Goal: Information Seeking & Learning: Learn about a topic

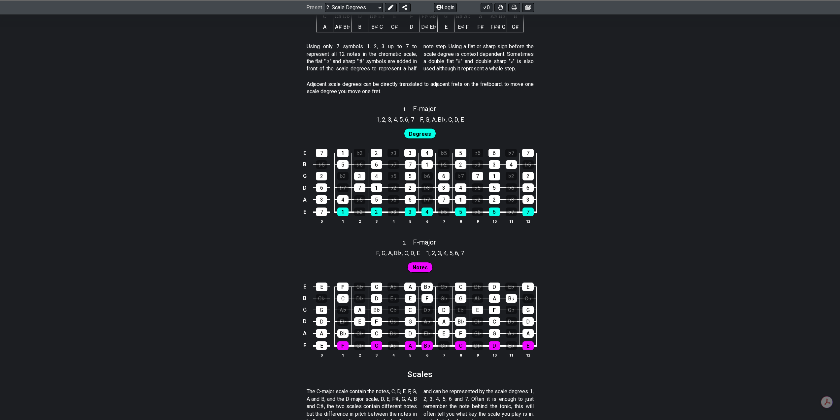
scroll to position [363, 0]
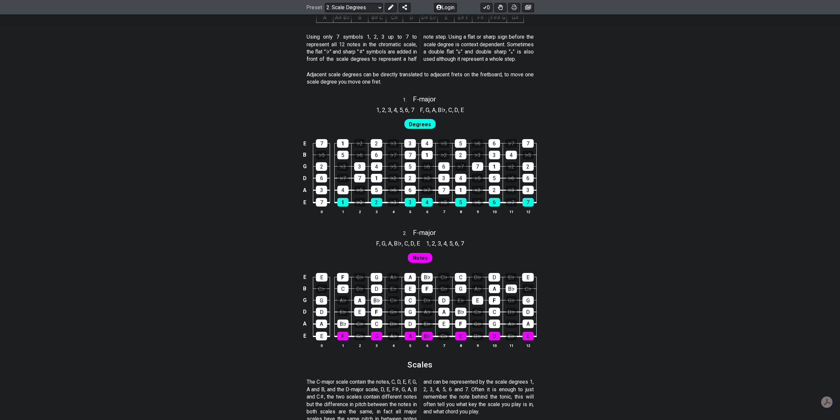
click at [330, 233] on div "2 . F - major" at bounding box center [420, 231] width 840 height 13
select select "F"
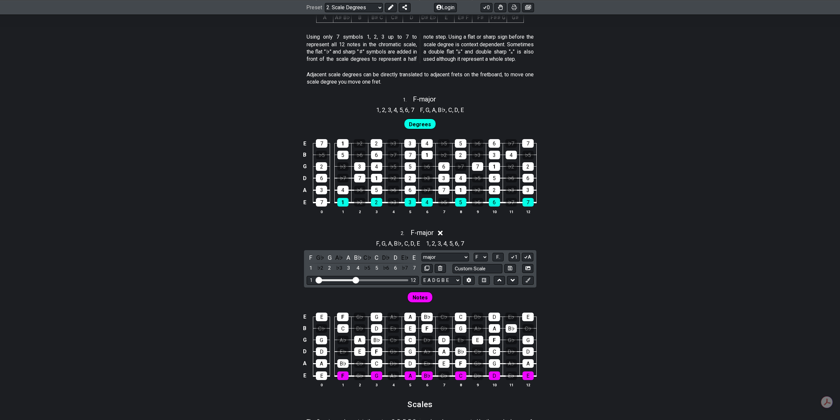
click at [323, 225] on div "2 . F - major" at bounding box center [420, 231] width 840 height 13
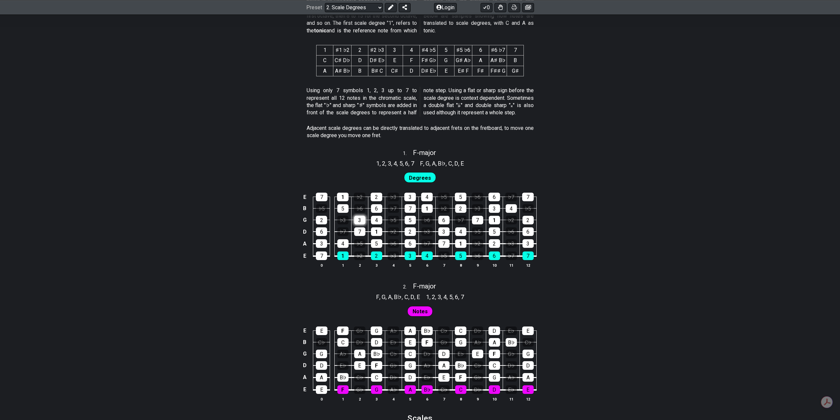
scroll to position [495, 0]
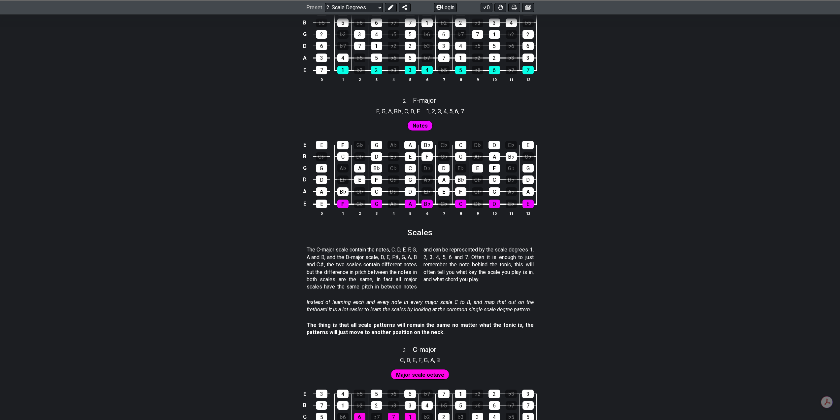
click at [321, 228] on section "Scales" at bounding box center [420, 234] width 840 height 17
drag, startPoint x: 330, startPoint y: 245, endPoint x: 399, endPoint y: 249, distance: 69.1
click at [397, 248] on div "The C-major scale contain the notes, C, D, E, F, G, A and B, and the D-major sc…" at bounding box center [420, 269] width 227 height 52
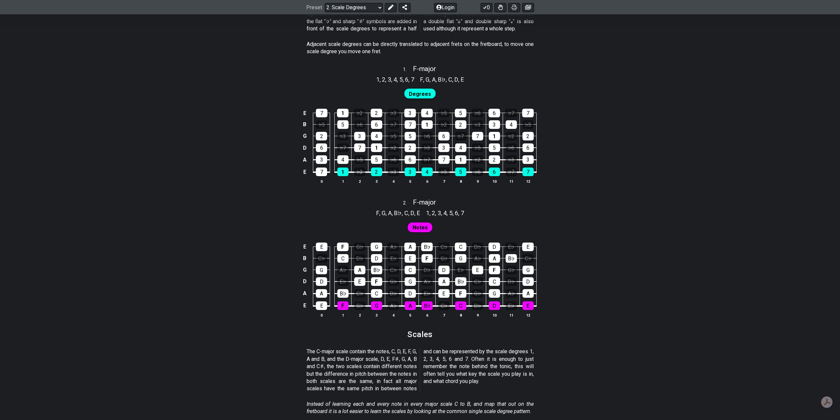
scroll to position [330, 0]
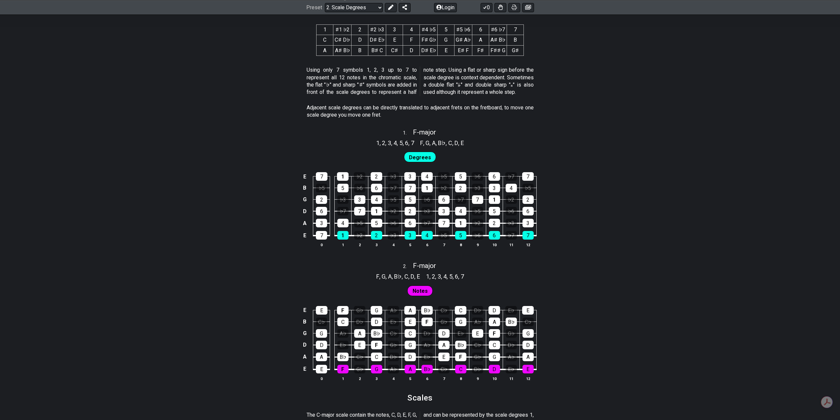
click at [281, 253] on div "E 7 1 ♭2 2 ♭3 3 4 ♭5 5 ♭6 6 ♭7 7 B ♭5 5 ♭6 6 ♭7 7 1 ♭2 2 ♭3 3 4 ♭5 G 2 ♭3 3 4 ♭…" at bounding box center [420, 209] width 840 height 93
click at [373, 130] on div "1 . F - major" at bounding box center [420, 130] width 840 height 13
select select "F"
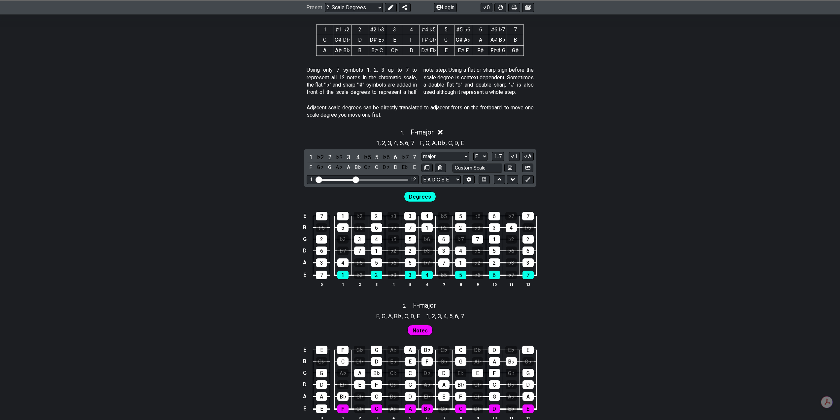
click at [348, 124] on div "1 . F - major" at bounding box center [420, 130] width 840 height 13
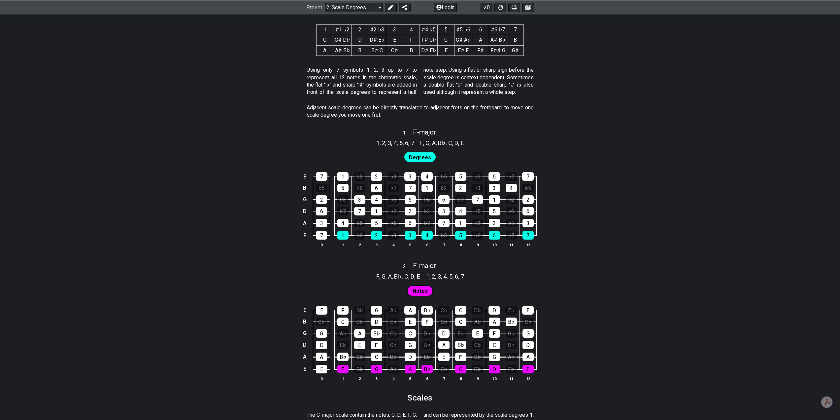
drag, startPoint x: 388, startPoint y: 126, endPoint x: 468, endPoint y: 136, distance: 81.1
click at [452, 135] on div "1 . F - major" at bounding box center [420, 130] width 840 height 13
select select "F"
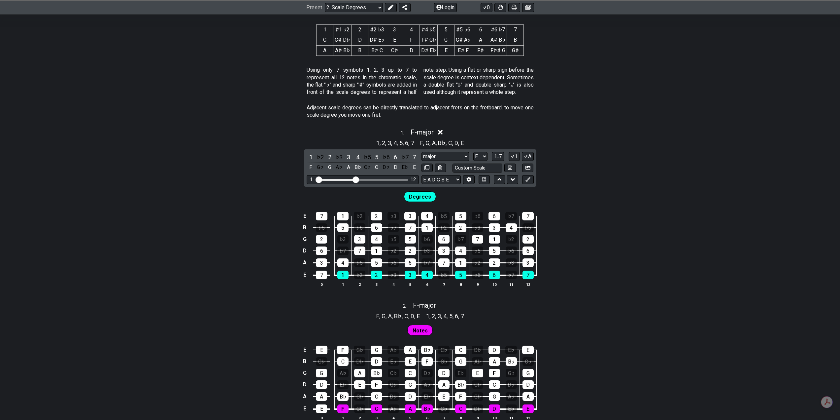
click at [475, 137] on div "1 , 2 , 3 , 4 , 5 , 6 , 7 F , G , A , B♭ , C , D , E" at bounding box center [420, 142] width 840 height 11
click at [443, 132] on icon at bounding box center [440, 132] width 5 height 5
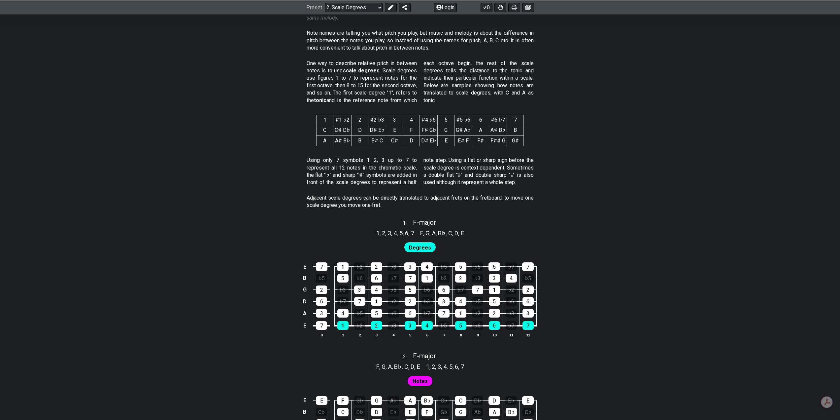
scroll to position [33, 0]
